Goal: Check status: Check status

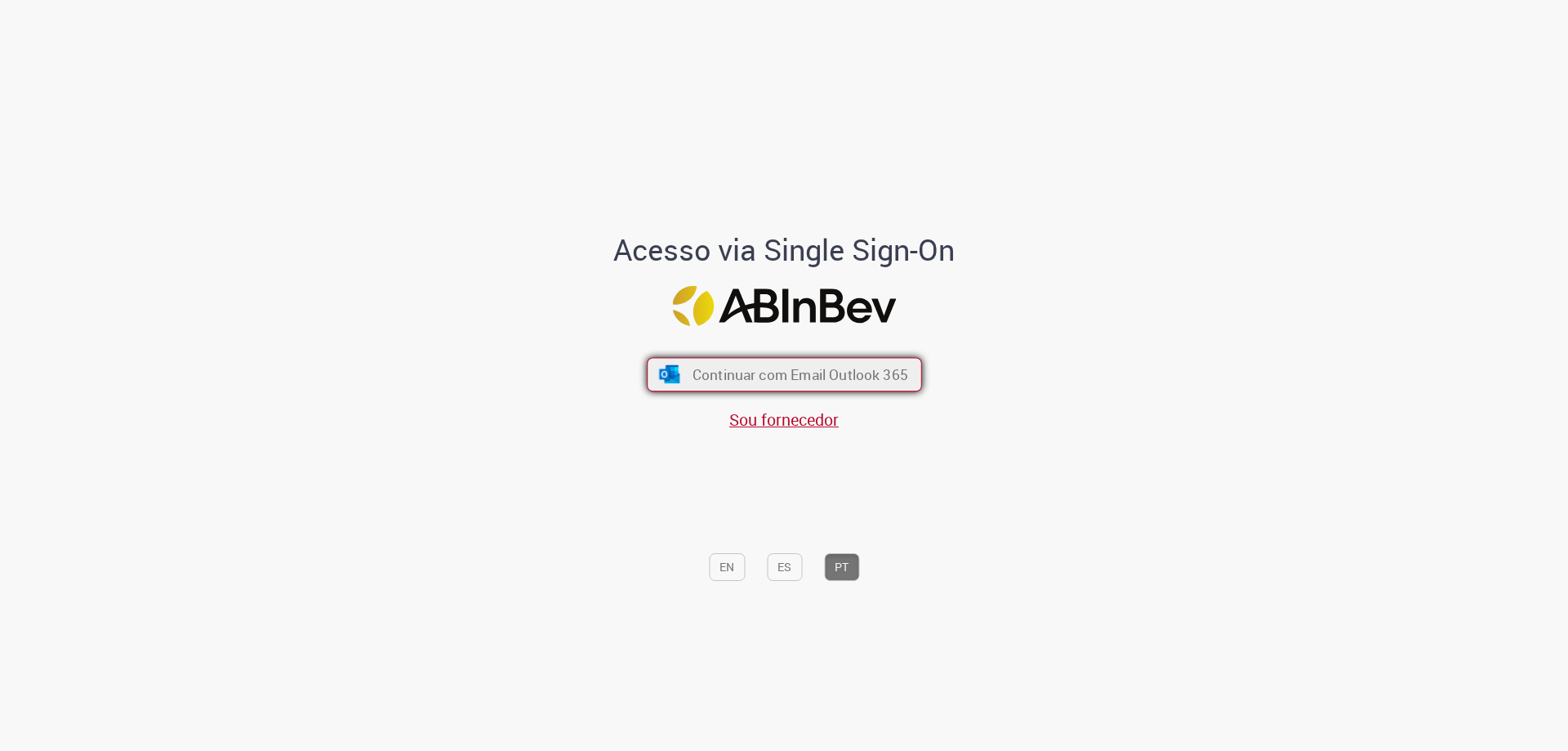
click at [795, 358] on button "Continuar com Email Outlook 365" at bounding box center [784, 375] width 275 height 34
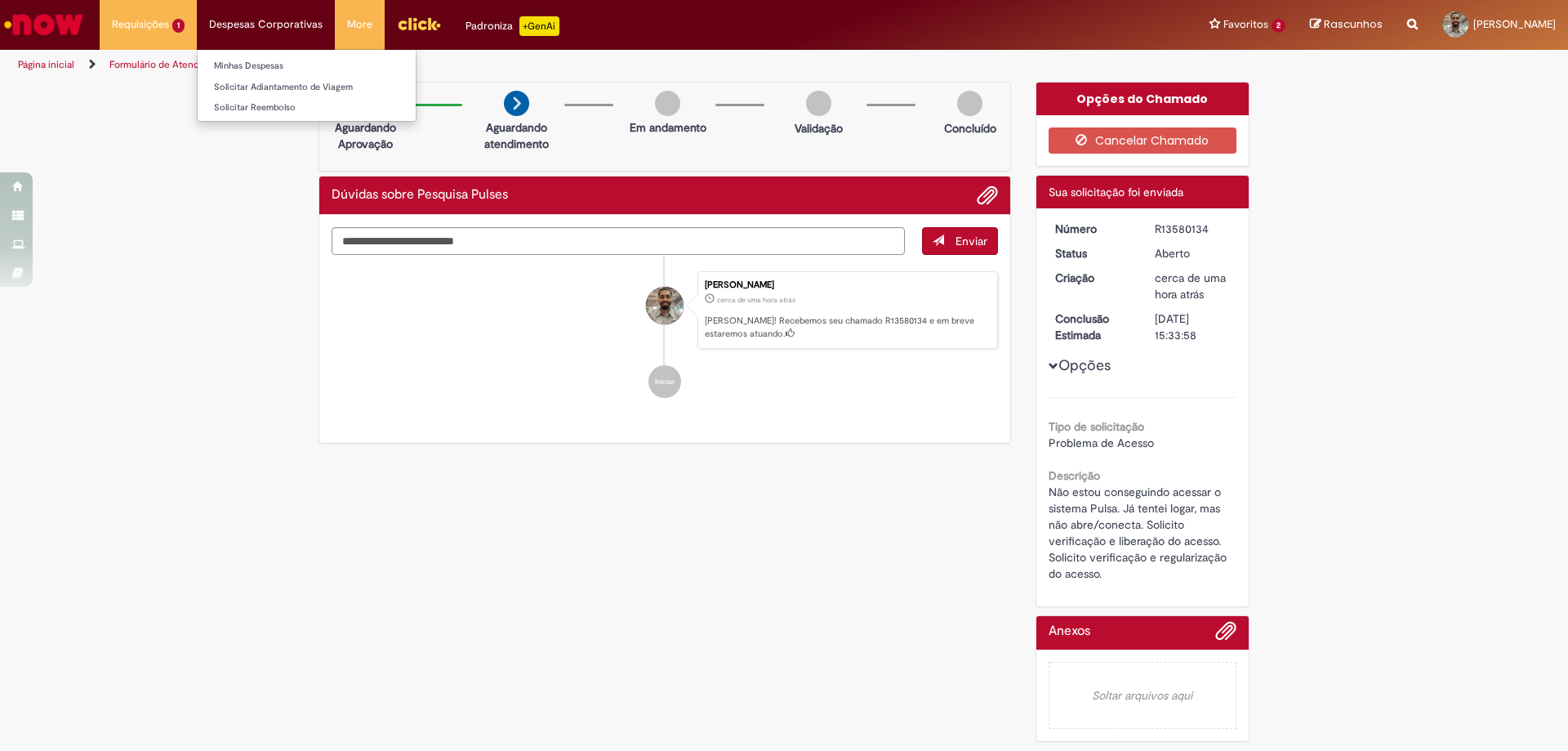
click at [266, 16] on li "Despesas Corporativas Minhas Despesas Solicitar Adiantamento de Viagem Solicita…" at bounding box center [265, 24] width 138 height 49
click at [262, 71] on link "Minhas Despesas" at bounding box center [306, 66] width 218 height 18
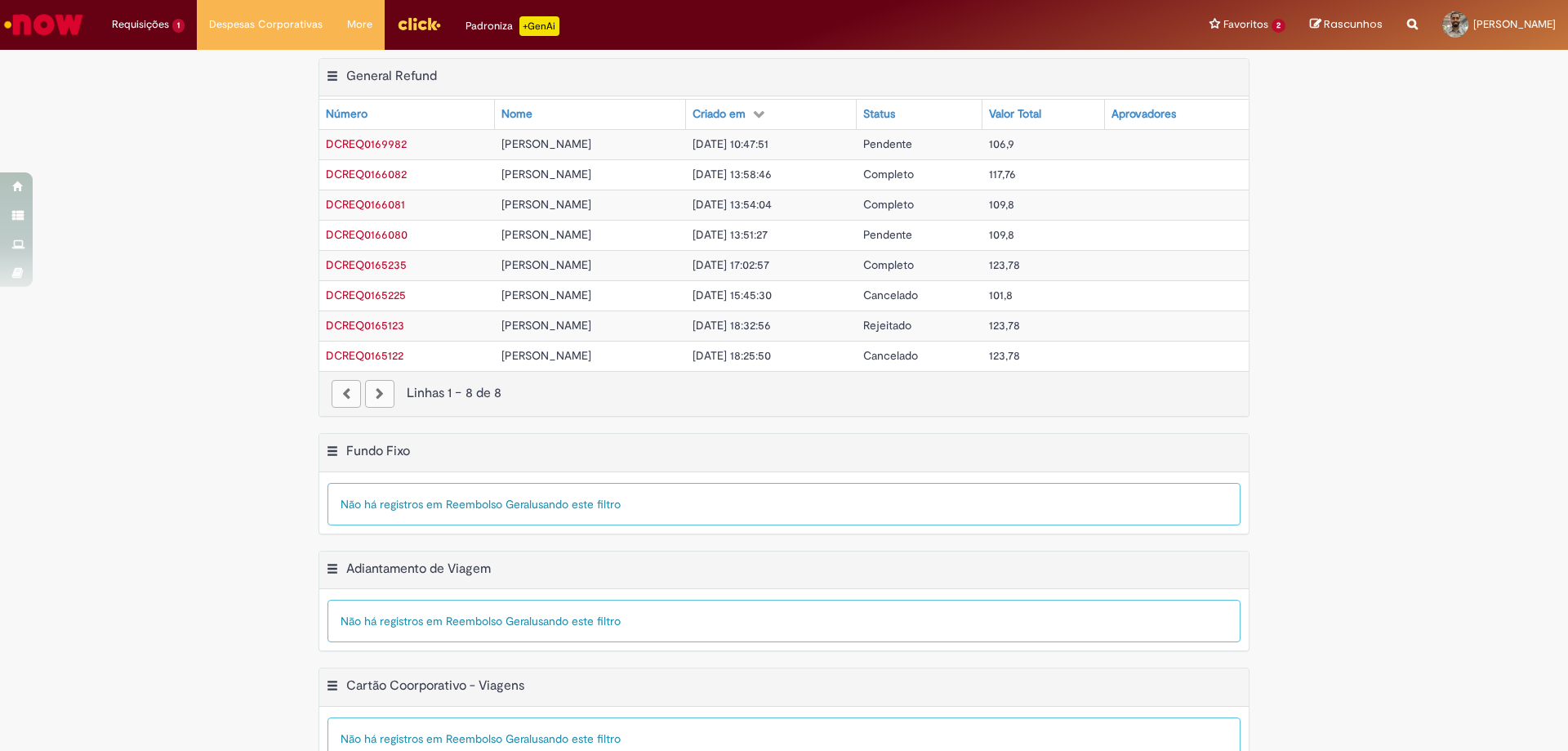
click at [368, 139] on span "DCREQ0169982" at bounding box center [366, 143] width 81 height 15
